Goal: Transaction & Acquisition: Purchase product/service

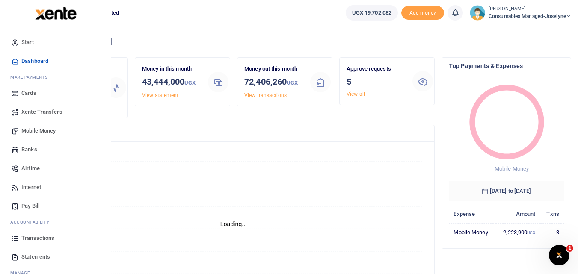
click at [15, 238] on icon at bounding box center [15, 238] width 8 height 8
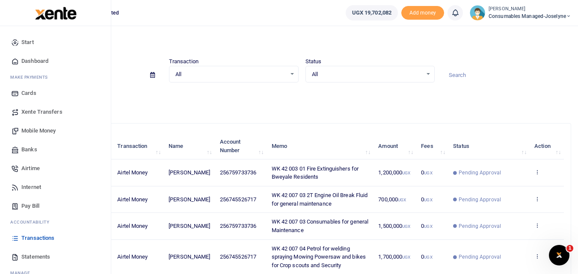
click at [30, 133] on span "Mobile Money" at bounding box center [38, 131] width 34 height 9
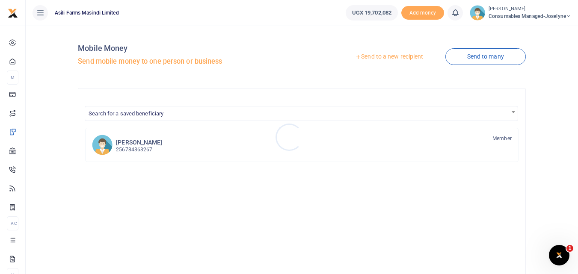
click at [369, 56] on div at bounding box center [289, 137] width 578 height 274
click at [390, 56] on link "Send to a new recipient" at bounding box center [389, 56] width 112 height 15
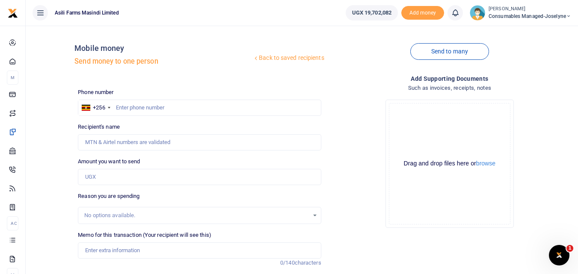
click at [555, 94] on div "Drop your files here Drag and drop files here or browse Powered by Uppy" at bounding box center [449, 164] width 243 height 142
click at [130, 109] on input "text" at bounding box center [199, 108] width 243 height 16
click at [125, 108] on input "text" at bounding box center [199, 108] width 243 height 16
type input "782247720"
type input "Jacob Okello"
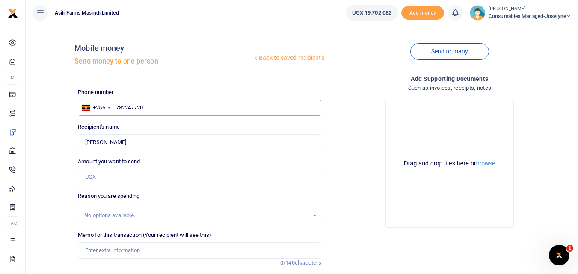
type input "782247720"
click at [108, 182] on input "Amount you want to send" at bounding box center [199, 177] width 243 height 16
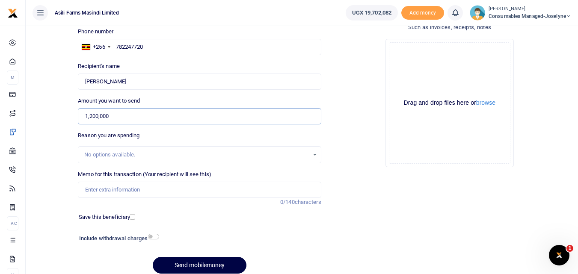
scroll to position [68, 0]
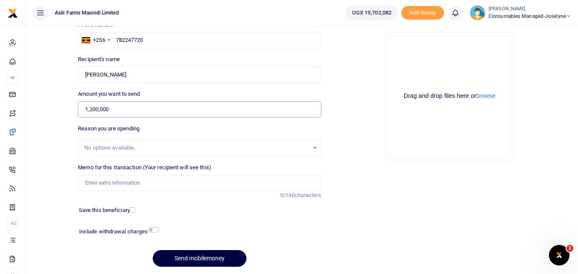
type input "1,200,000"
click at [106, 179] on input "Memo for this transaction (Your recipient will see this)" at bounding box center [199, 183] width 243 height 16
click at [89, 185] on input "Memo for this transaction (Your recipient will see this)" at bounding box center [199, 183] width 243 height 16
paste input "WK 41/002 / 01"
click at [119, 185] on input "WK 41/002 / 01 Inverter 200w 24V for Kilak Stores" at bounding box center [199, 183] width 243 height 16
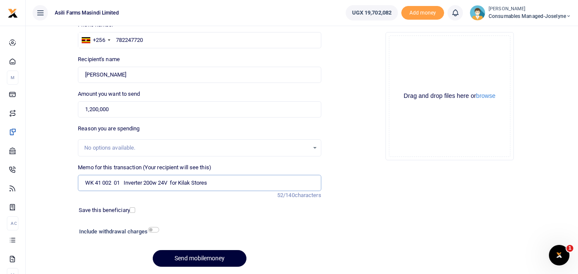
type input "WK 41 002 01 Inverter 200w 24V for Kilak Stores"
click at [207, 252] on button "Send mobilemoney" at bounding box center [200, 258] width 94 height 17
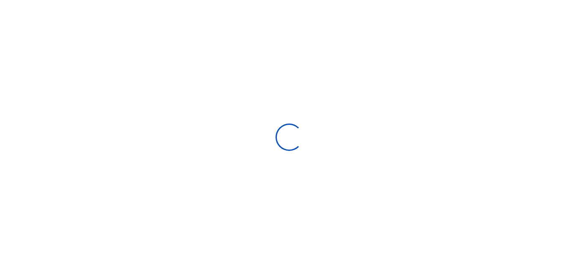
select select "Loading bundles"
select select
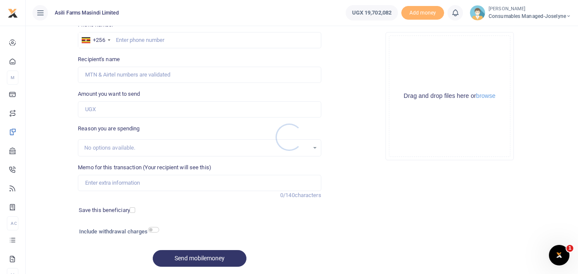
scroll to position [0, 0]
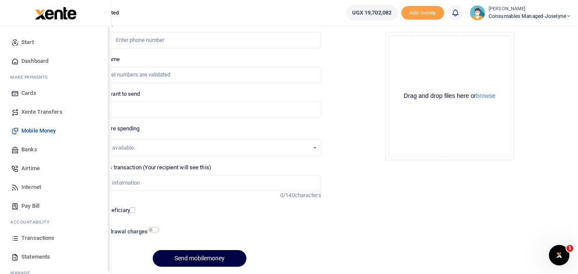
click at [20, 238] on link "Transactions" at bounding box center [55, 238] width 97 height 19
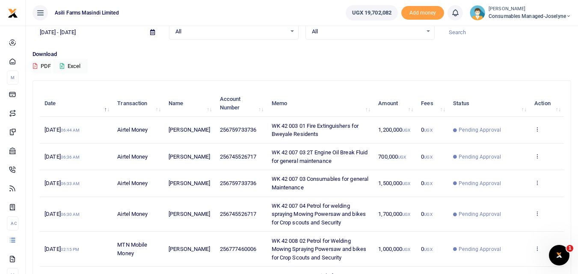
scroll to position [42, 0]
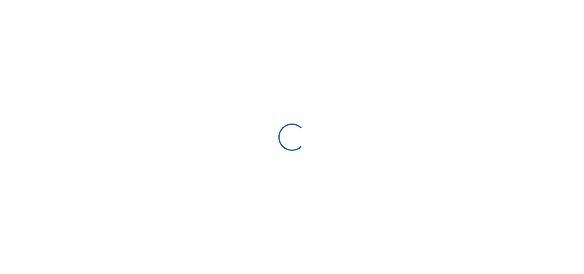
select select
type input "[DATE] - [DATE]"
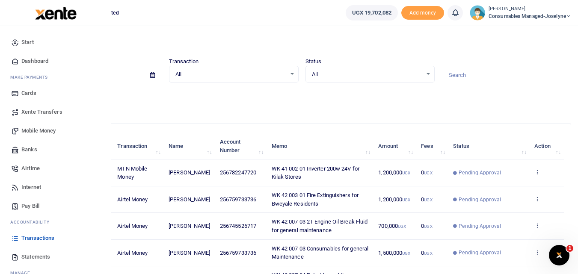
click at [39, 130] on span "Mobile Money" at bounding box center [38, 131] width 34 height 9
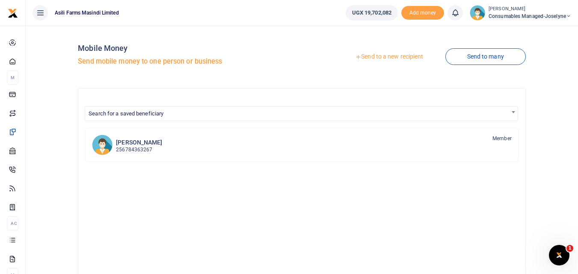
click at [373, 57] on link "Send to a new recipient" at bounding box center [389, 56] width 112 height 15
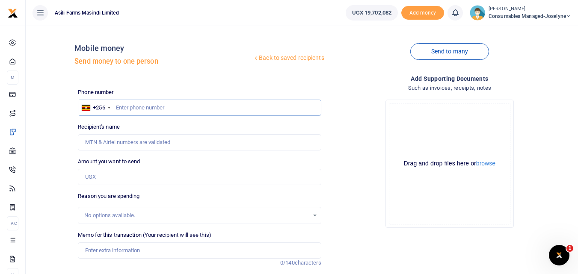
click at [122, 107] on input "text" at bounding box center [199, 108] width 243 height 16
type input "779588585"
type input "Dancun Byamukama"
type input "779588585"
click at [105, 179] on input "Amount you want to send" at bounding box center [199, 177] width 243 height 16
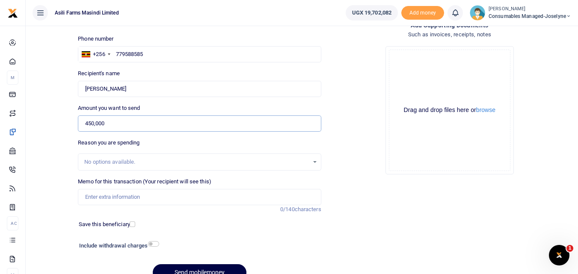
scroll to position [84, 0]
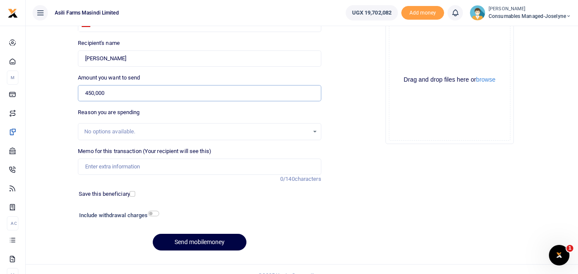
type input "450,000"
click at [92, 166] on input "Memo for this transaction (Your recipient will see this)" at bounding box center [199, 167] width 243 height 16
click at [115, 168] on input "Memo for this transaction (Your recipient will see this)" at bounding box center [199, 167] width 243 height 16
click at [89, 168] on input "Memo for this transaction (Your recipient will see this)" at bounding box center [199, 167] width 243 height 16
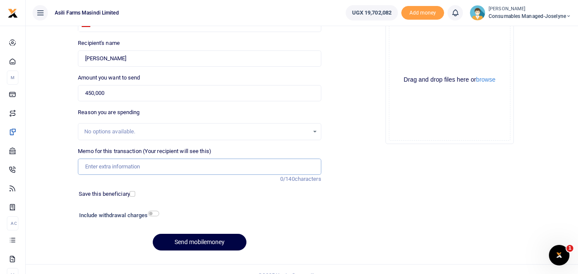
click at [85, 168] on input "Memo for this transaction (Your recipient will see this)" at bounding box center [199, 167] width 243 height 16
paste input "WK 41 /007 / 03"
click at [118, 168] on input "WK 41 /007 / 03 Extension Cables for Kigumba Office" at bounding box center [199, 167] width 243 height 16
type input "WK 41 007 03 Extension Cables for Kigumba Office"
click at [190, 243] on button "Send mobilemoney" at bounding box center [200, 242] width 94 height 17
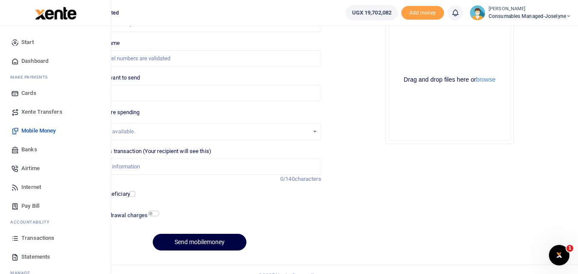
click at [14, 237] on icon at bounding box center [15, 238] width 8 height 8
